Goal: Check status: Check status

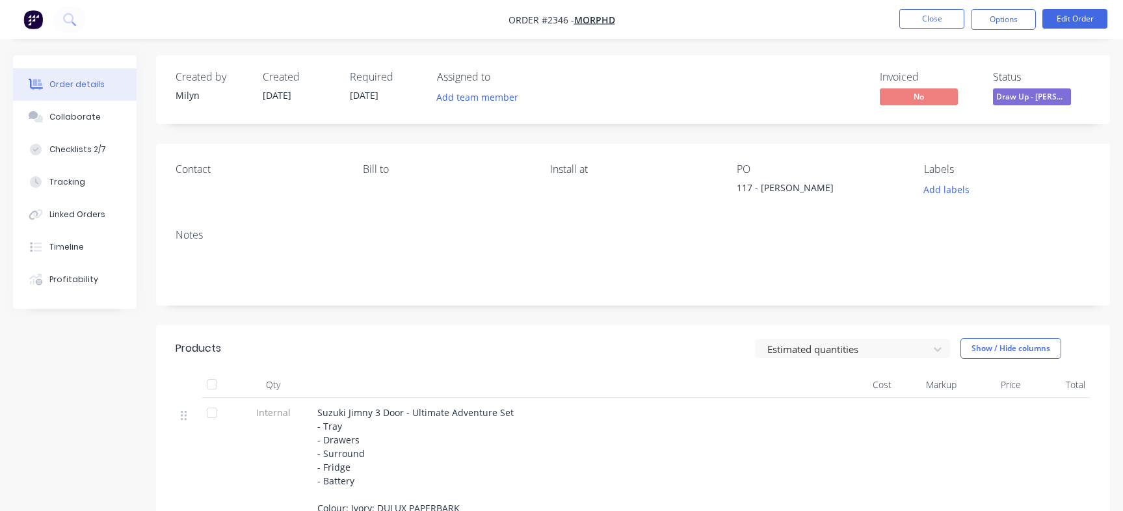
click at [926, 22] on button "Close" at bounding box center [932, 19] width 65 height 20
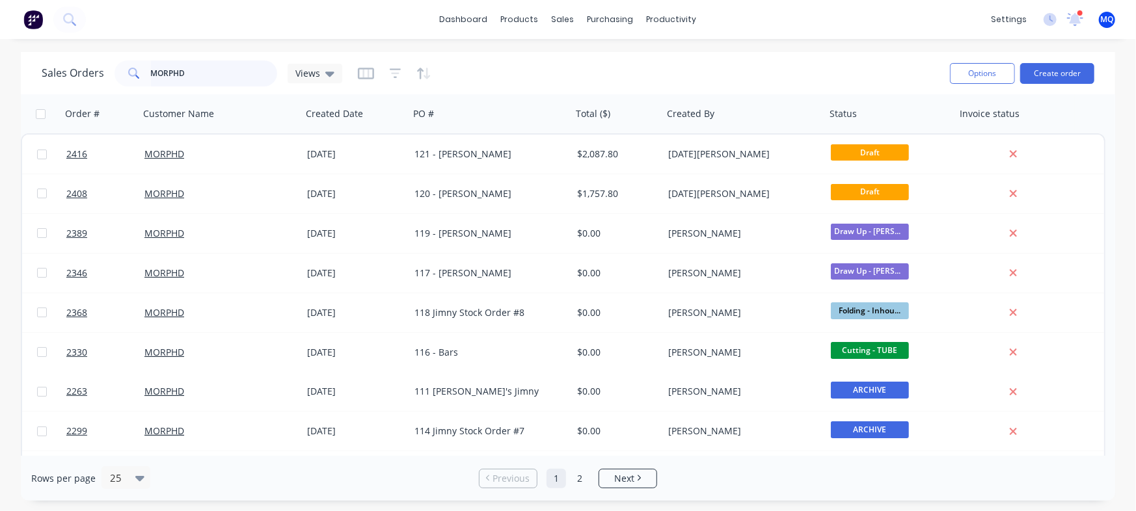
click at [195, 70] on input "MORPHD" at bounding box center [214, 73] width 127 height 26
type input "ivory mylk"
